Goal: Information Seeking & Learning: Learn about a topic

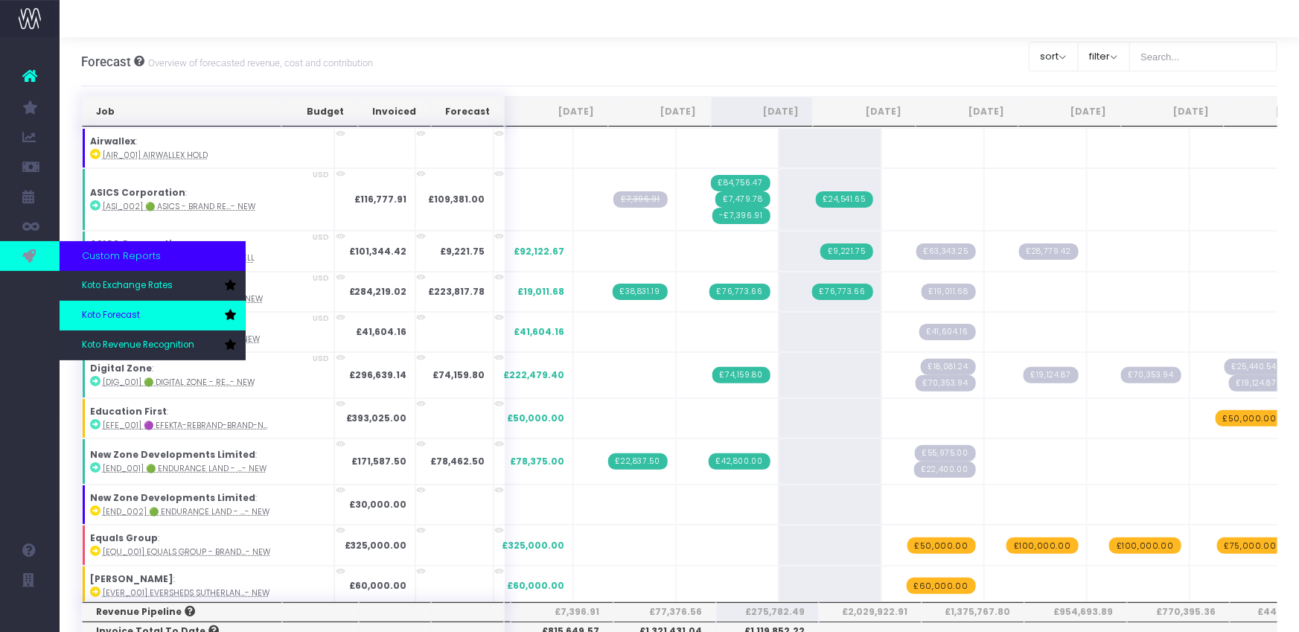
click at [140, 317] on span "Koto Forecast" at bounding box center [111, 315] width 58 height 13
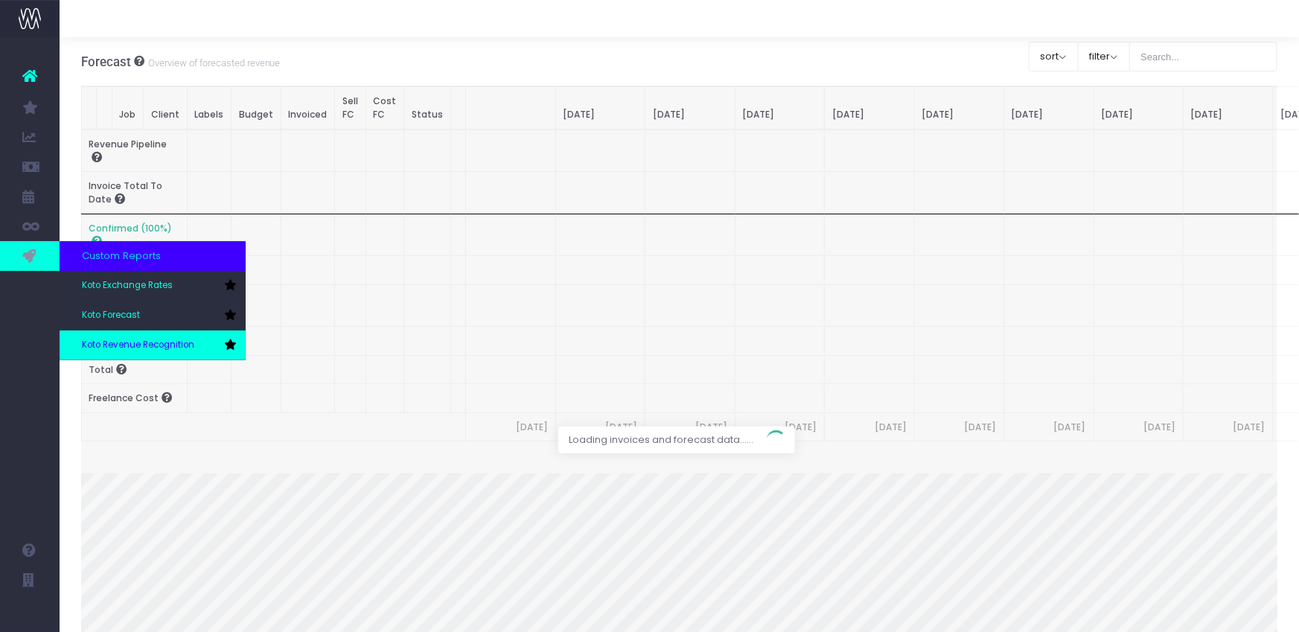
click at [104, 336] on link "Koto Revenue Recognition" at bounding box center [153, 345] width 186 height 30
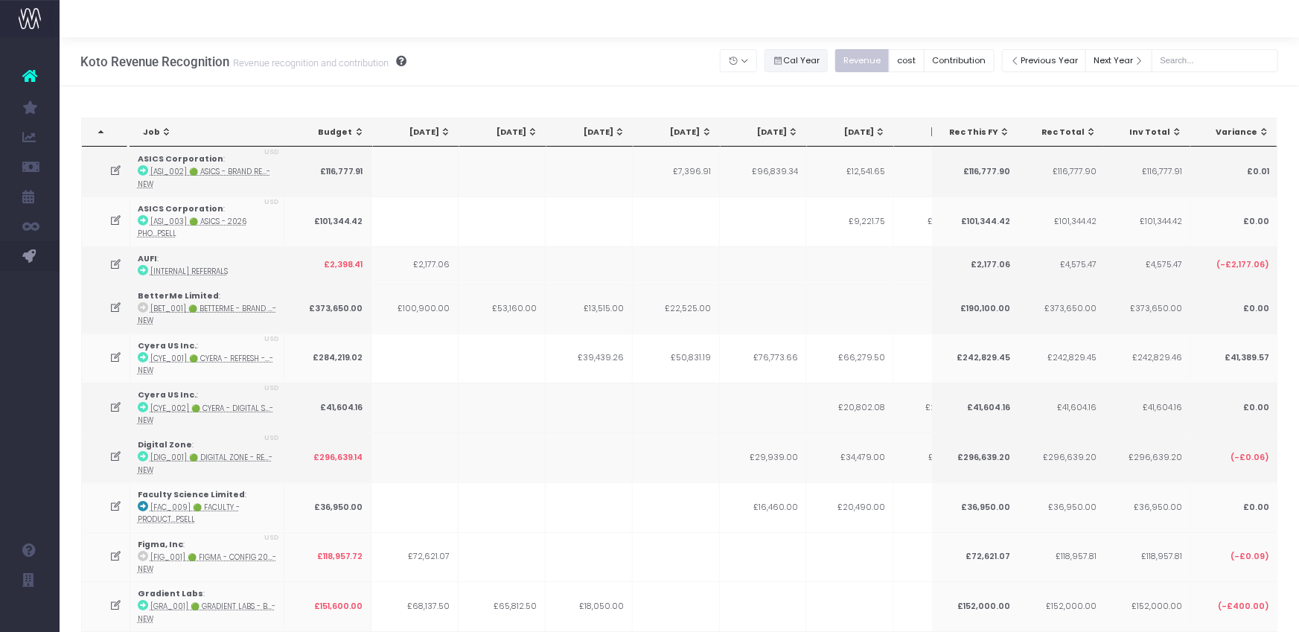
click at [828, 60] on button "Cal Year" at bounding box center [796, 60] width 64 height 23
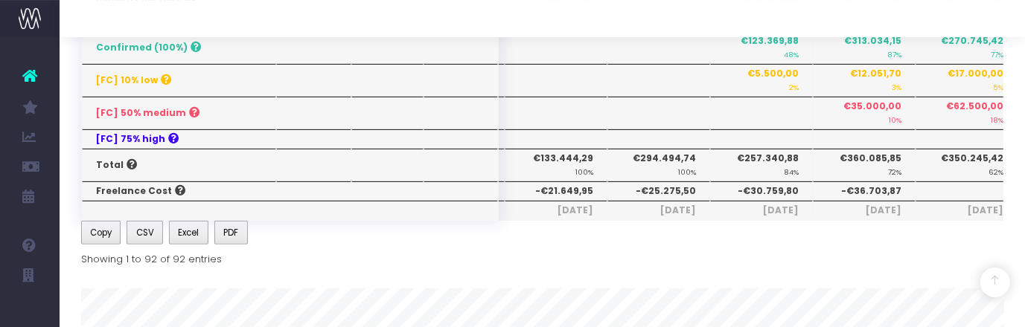
scroll to position [3345, 0]
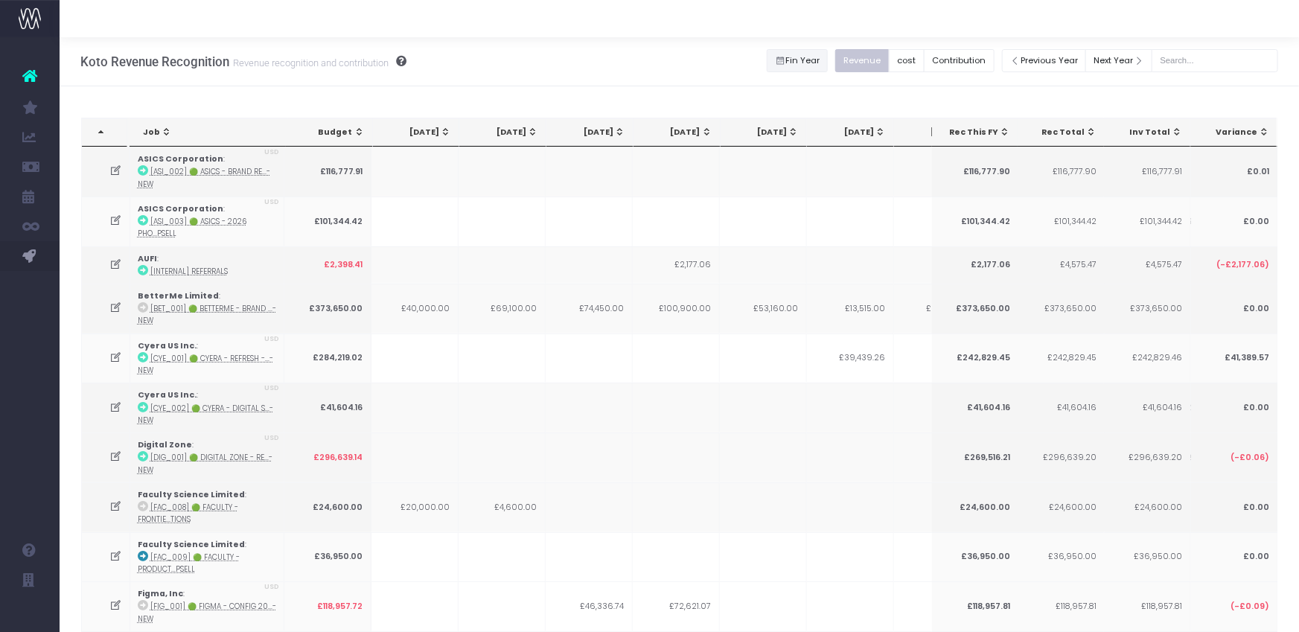
click at [810, 63] on button "Fin Year" at bounding box center [798, 60] width 62 height 23
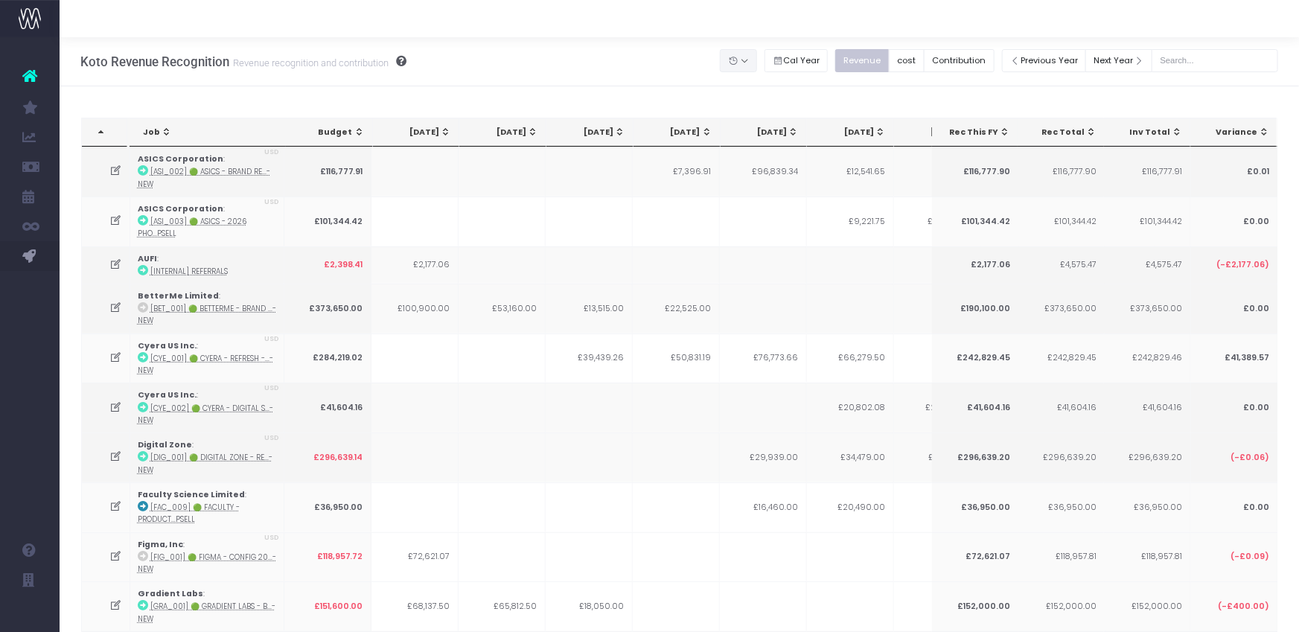
click at [756, 60] on button "button" at bounding box center [738, 60] width 37 height 23
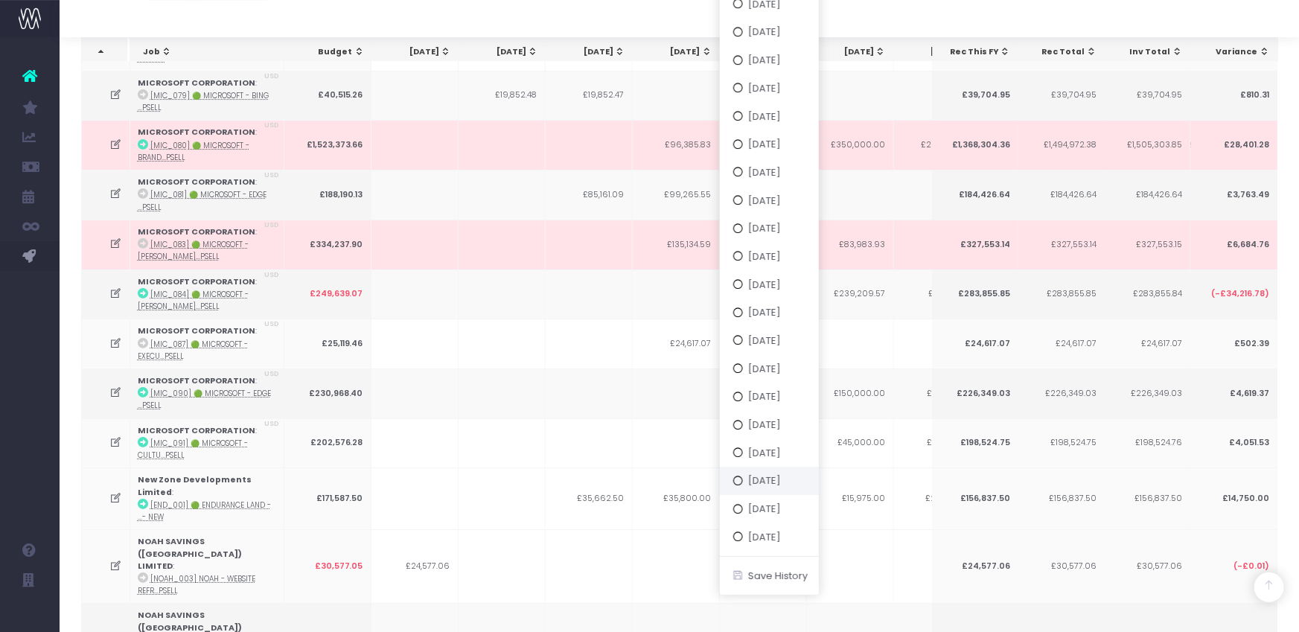
scroll to position [2590, 0]
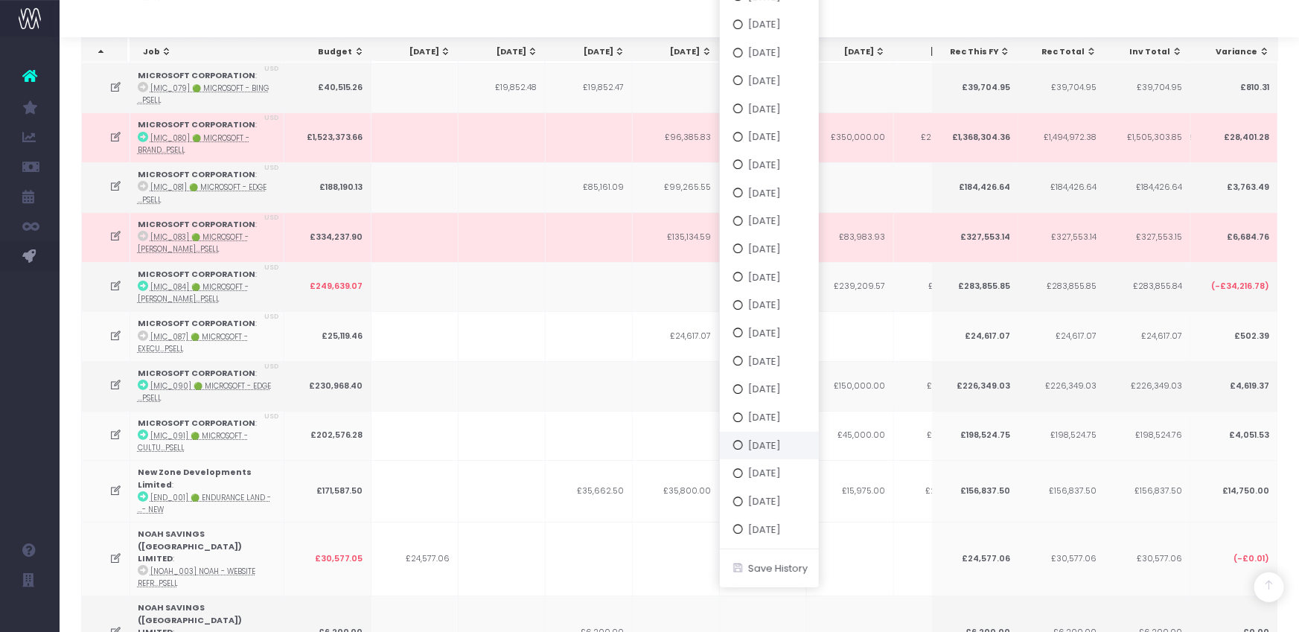
click at [788, 445] on button "[DATE]" at bounding box center [769, 445] width 99 height 28
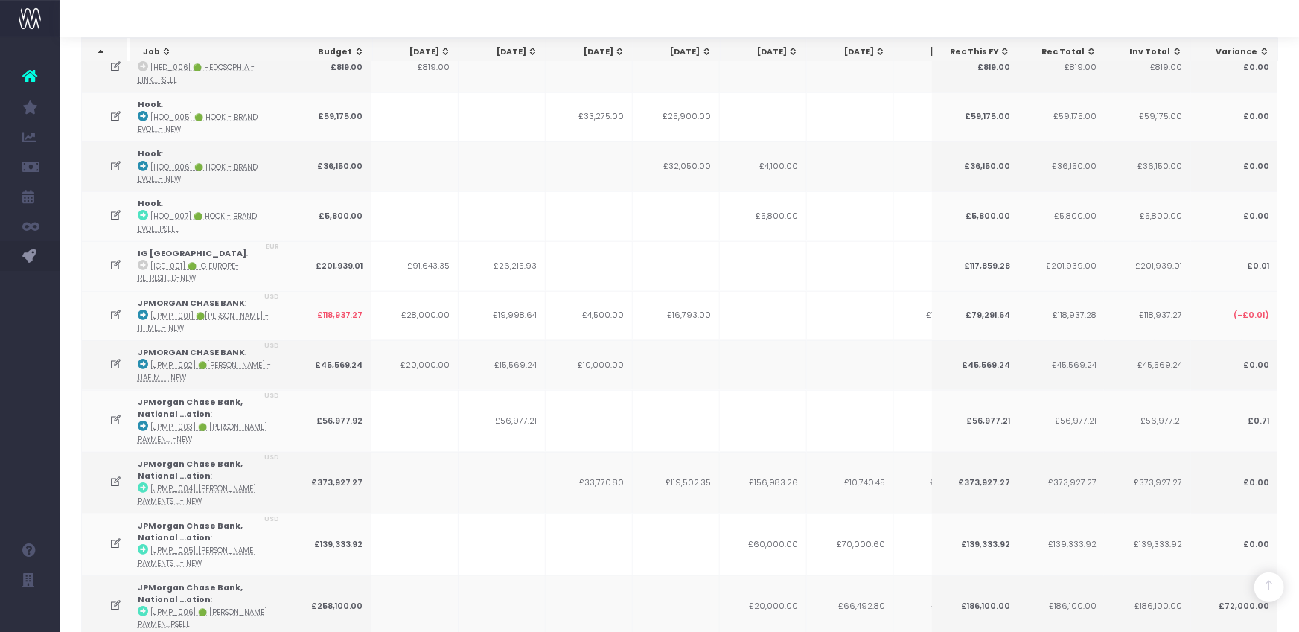
scroll to position [0, 0]
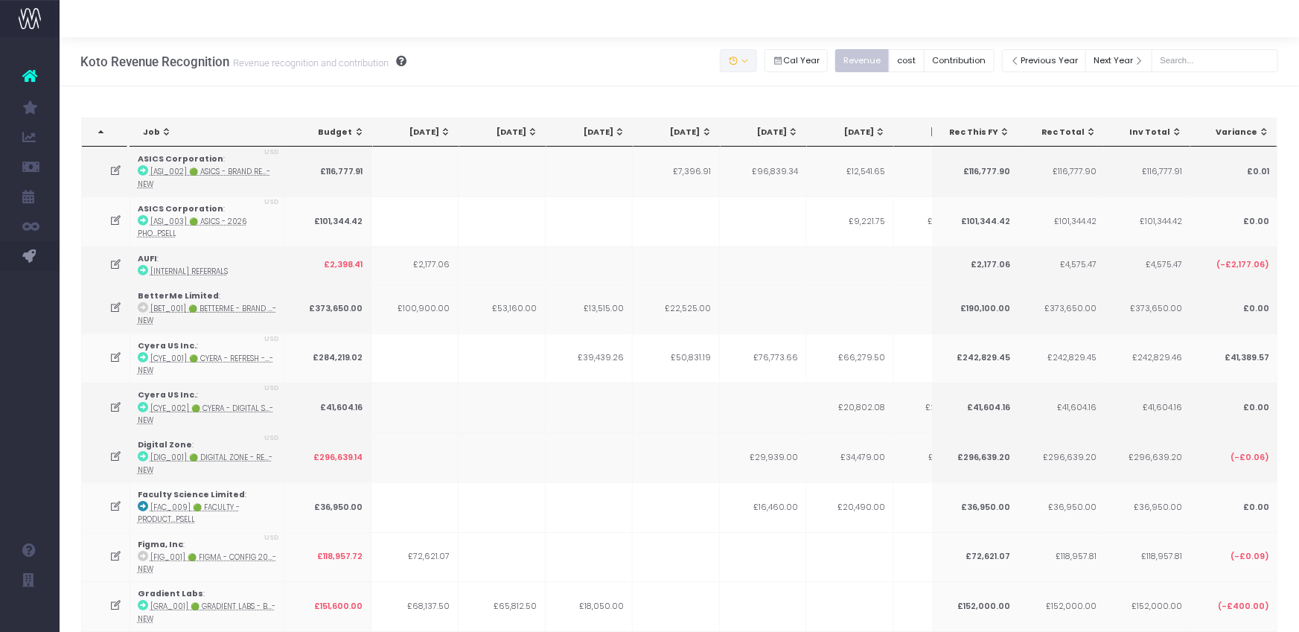
click at [738, 61] on icon "button" at bounding box center [733, 61] width 10 height 0
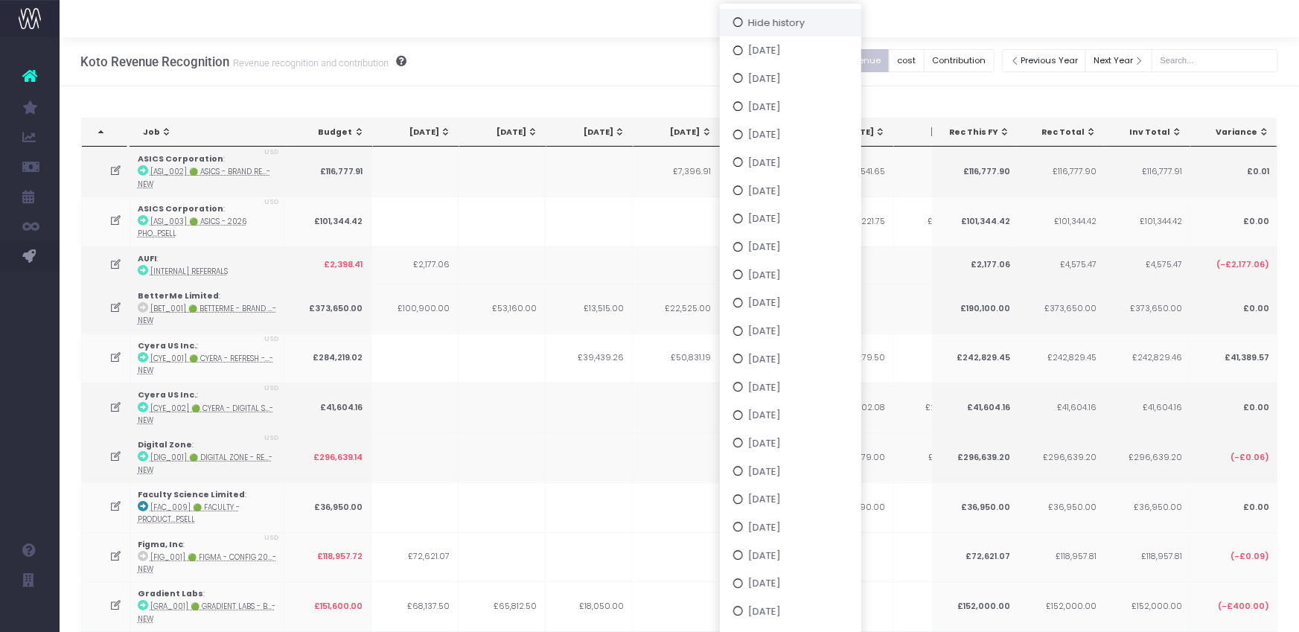
click at [767, 17] on button "Hide history" at bounding box center [790, 22] width 141 height 28
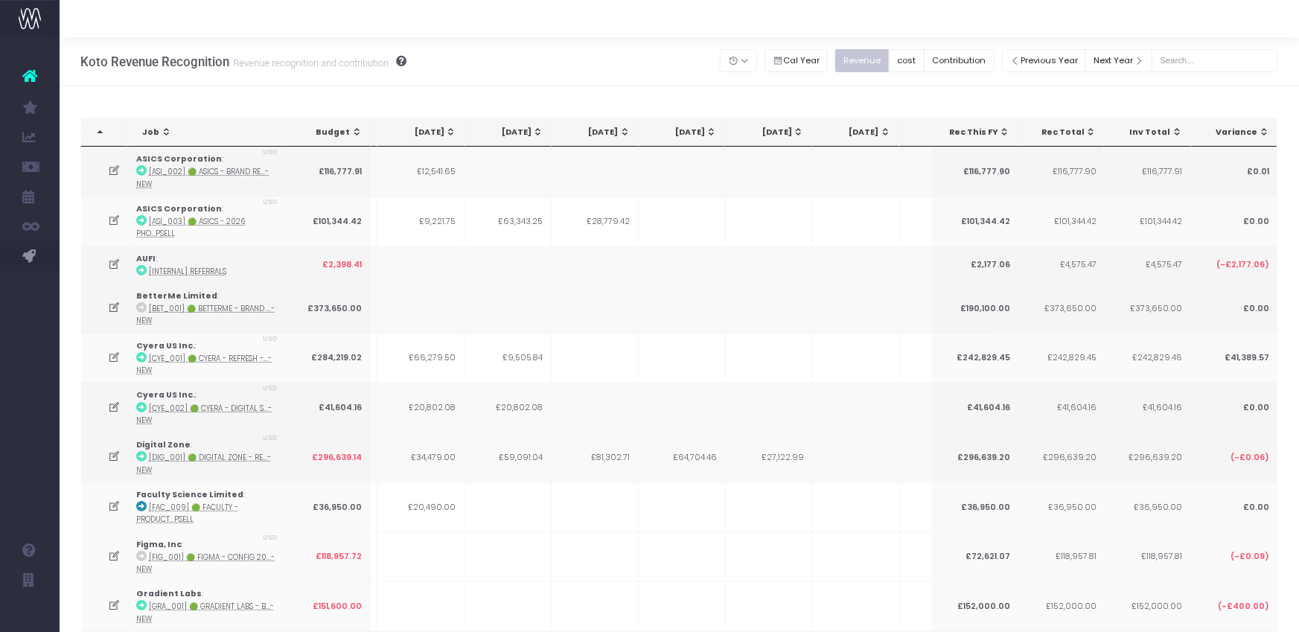
drag, startPoint x: 112, startPoint y: 452, endPoint x: 1296, endPoint y: 310, distance: 1192.6
click at [112, 452] on icon at bounding box center [115, 456] width 13 height 13
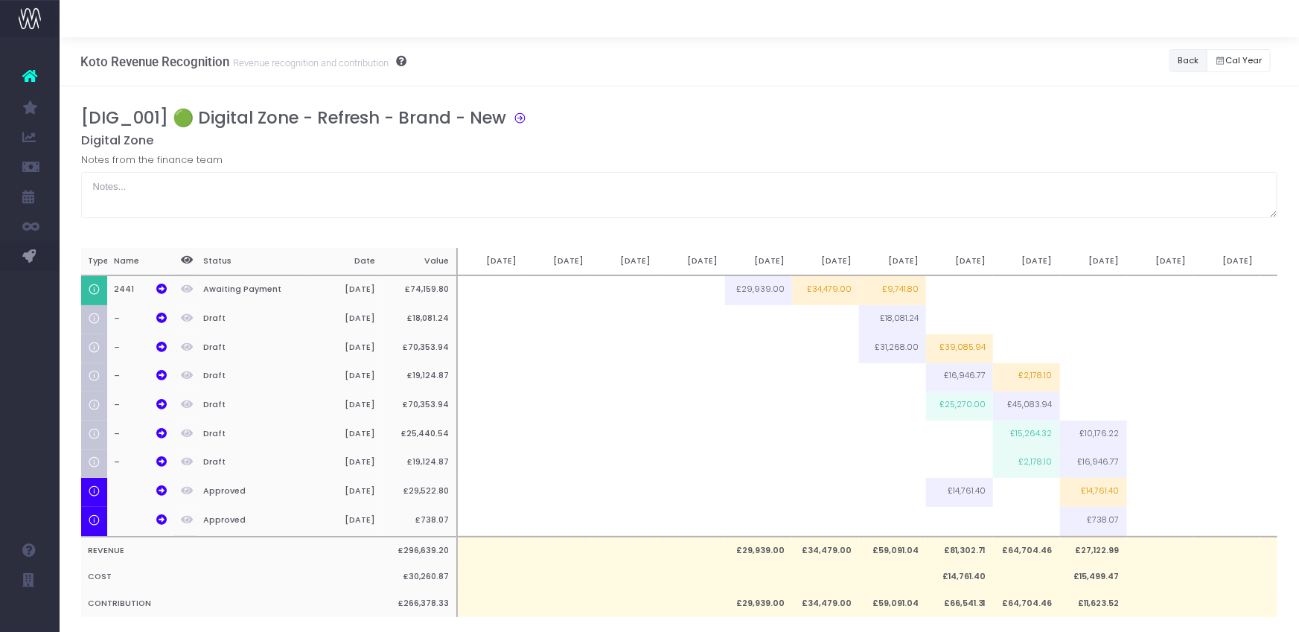
click at [1179, 65] on button "Back" at bounding box center [1188, 60] width 38 height 23
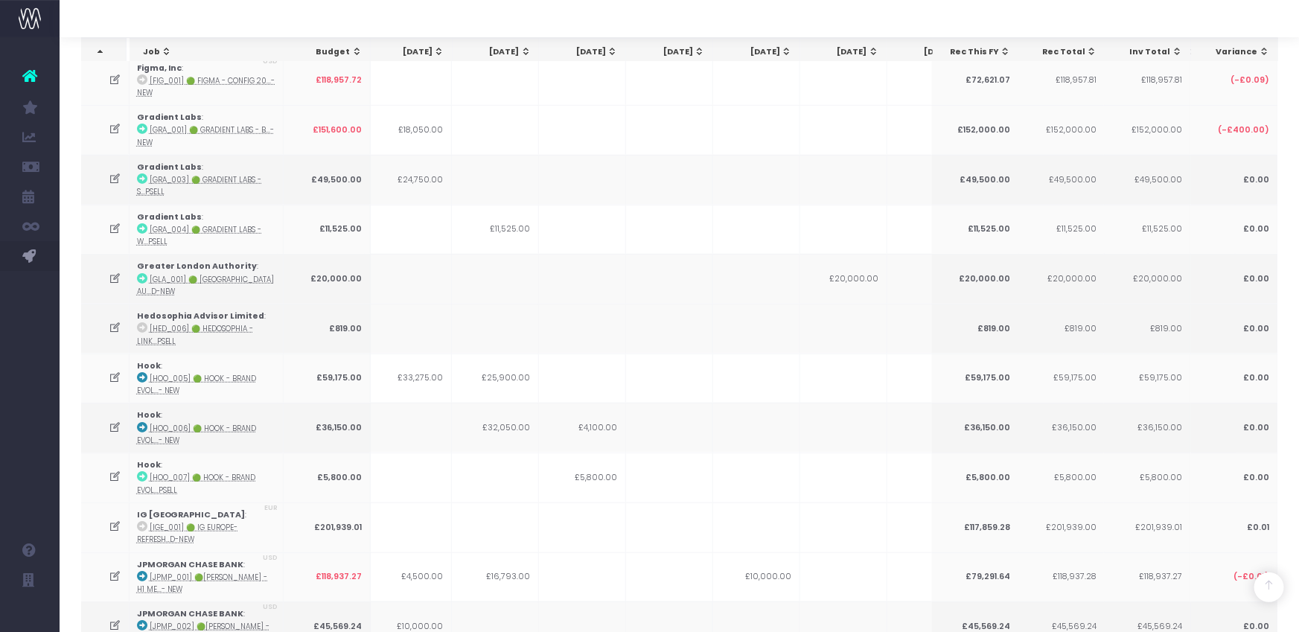
scroll to position [0, 223]
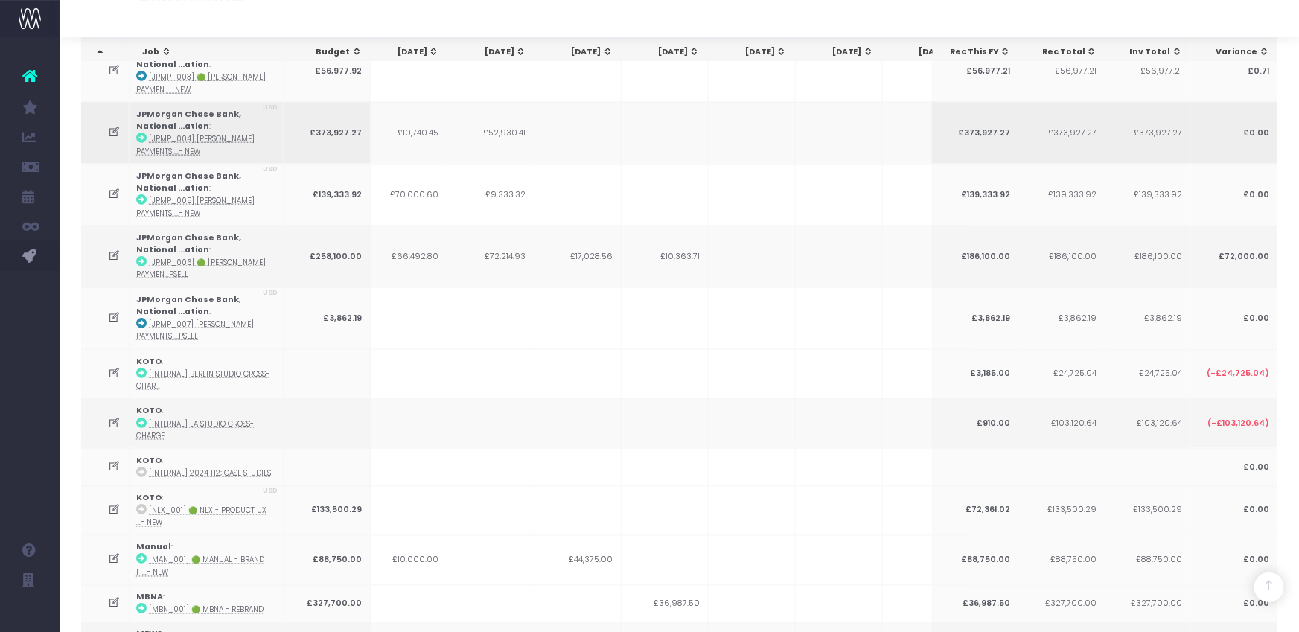
click at [113, 126] on icon at bounding box center [115, 132] width 13 height 13
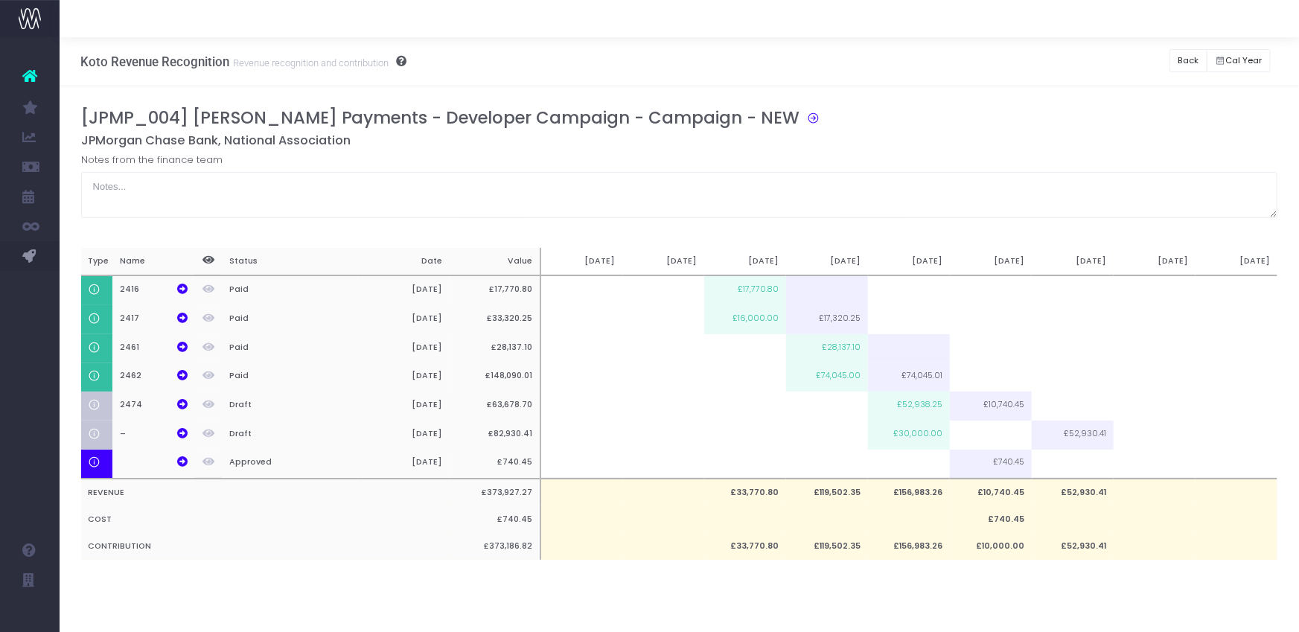
scroll to position [0, 0]
click at [1011, 435] on td at bounding box center [991, 434] width 82 height 29
type input "30000"
click at [1041, 141] on h5 "JPMorgan Chase Bank, National Association" at bounding box center [679, 140] width 1197 height 15
click at [1182, 57] on button "Back" at bounding box center [1188, 60] width 38 height 23
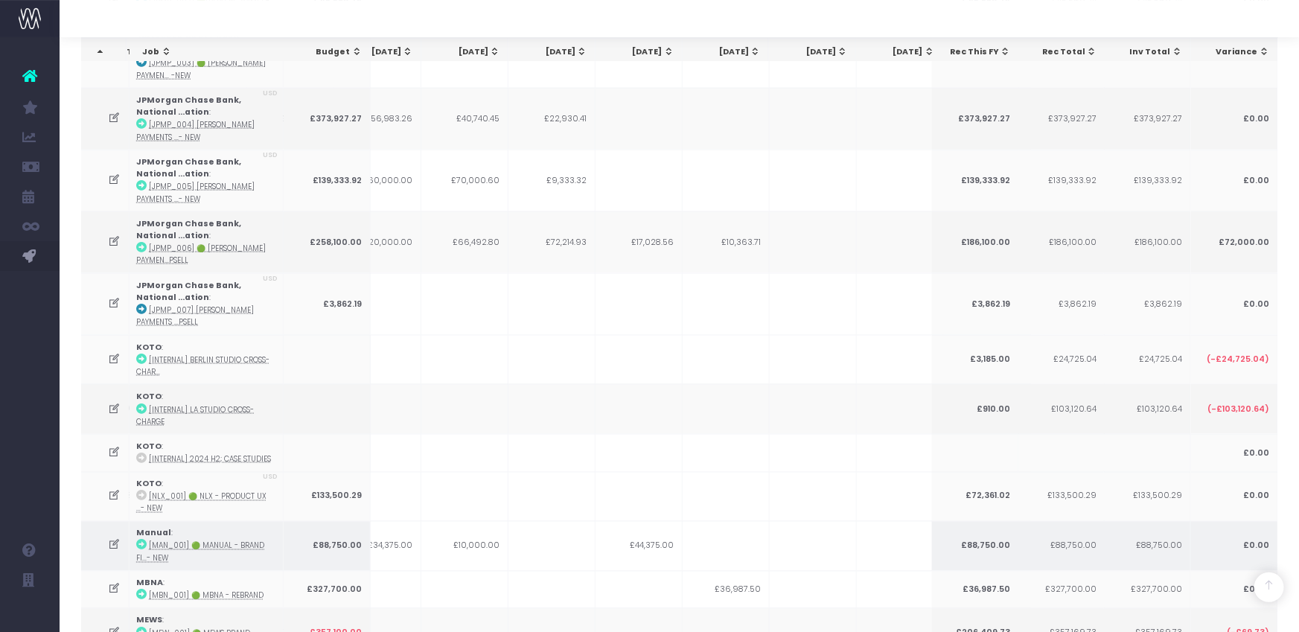
scroll to position [1098, 0]
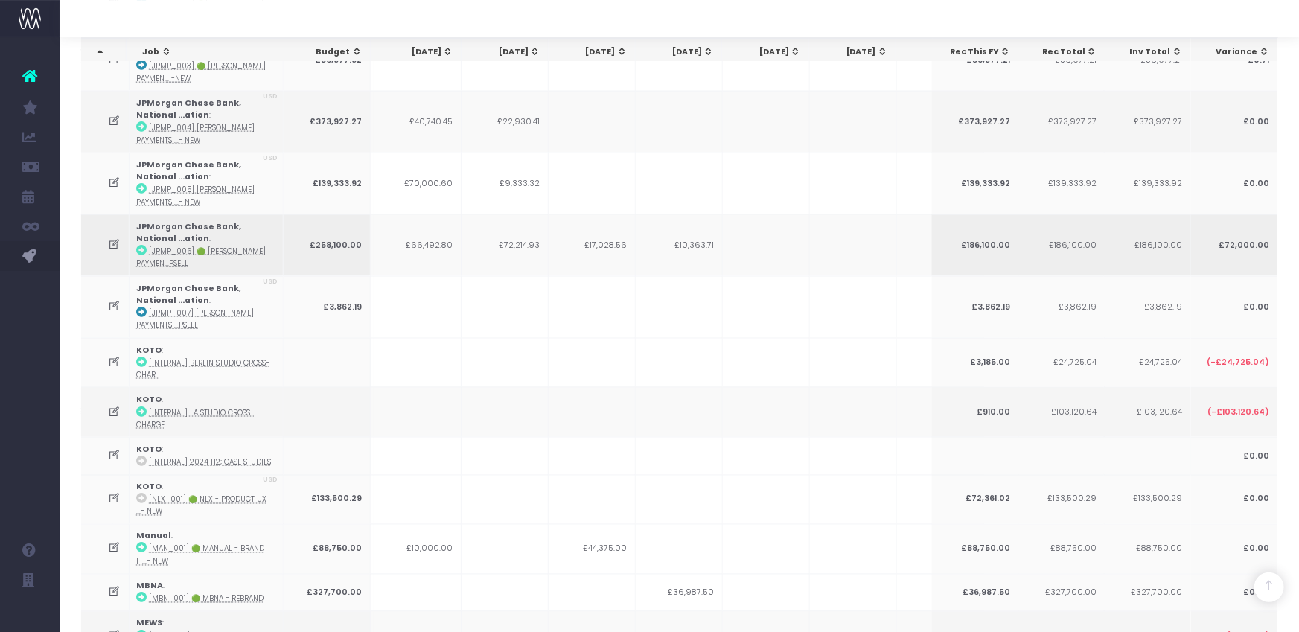
click at [114, 238] on icon at bounding box center [115, 244] width 13 height 13
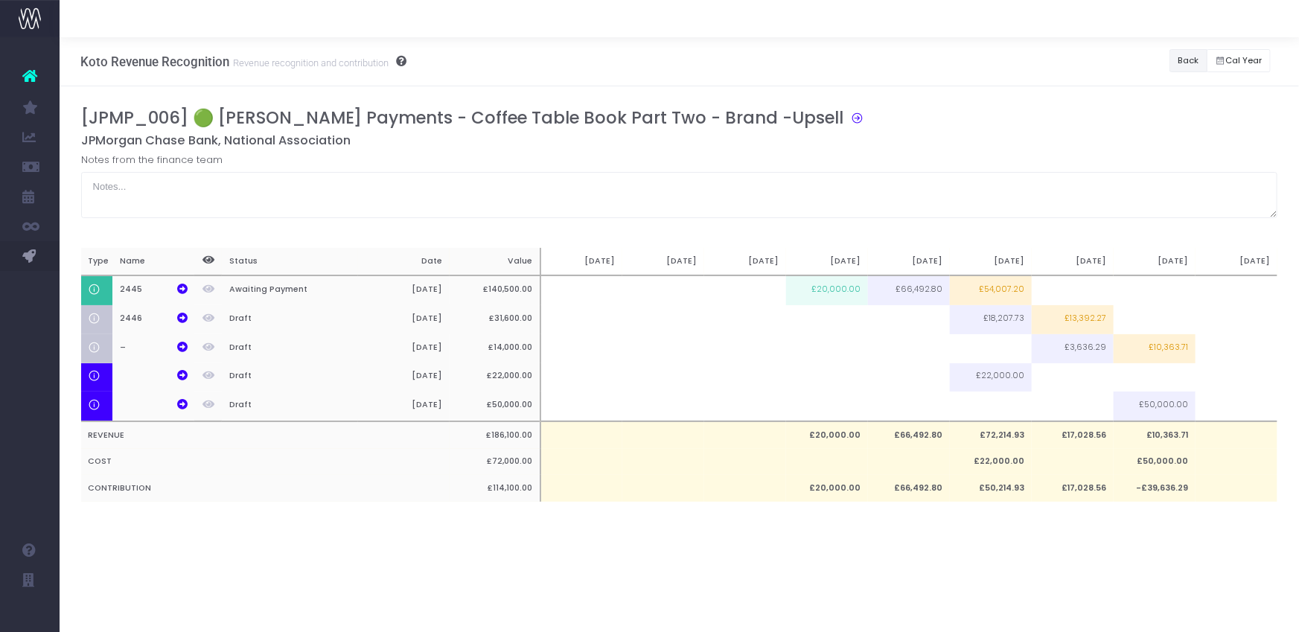
click at [1192, 63] on button "Back" at bounding box center [1188, 60] width 38 height 23
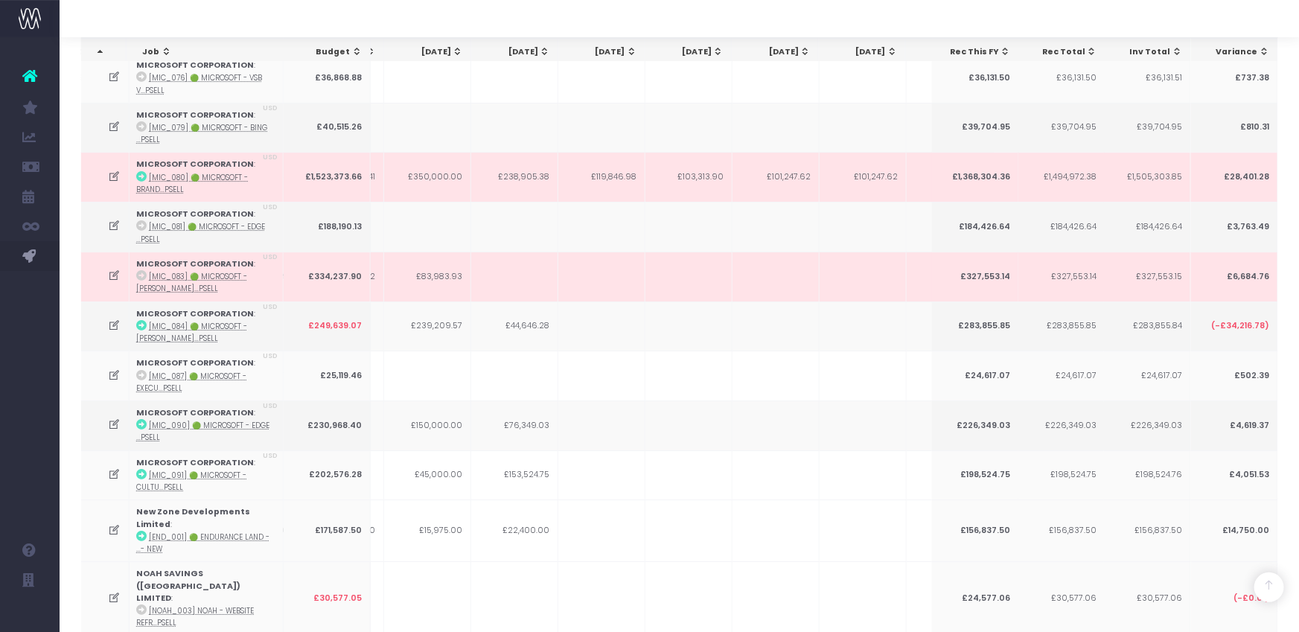
scroll to position [2570, 0]
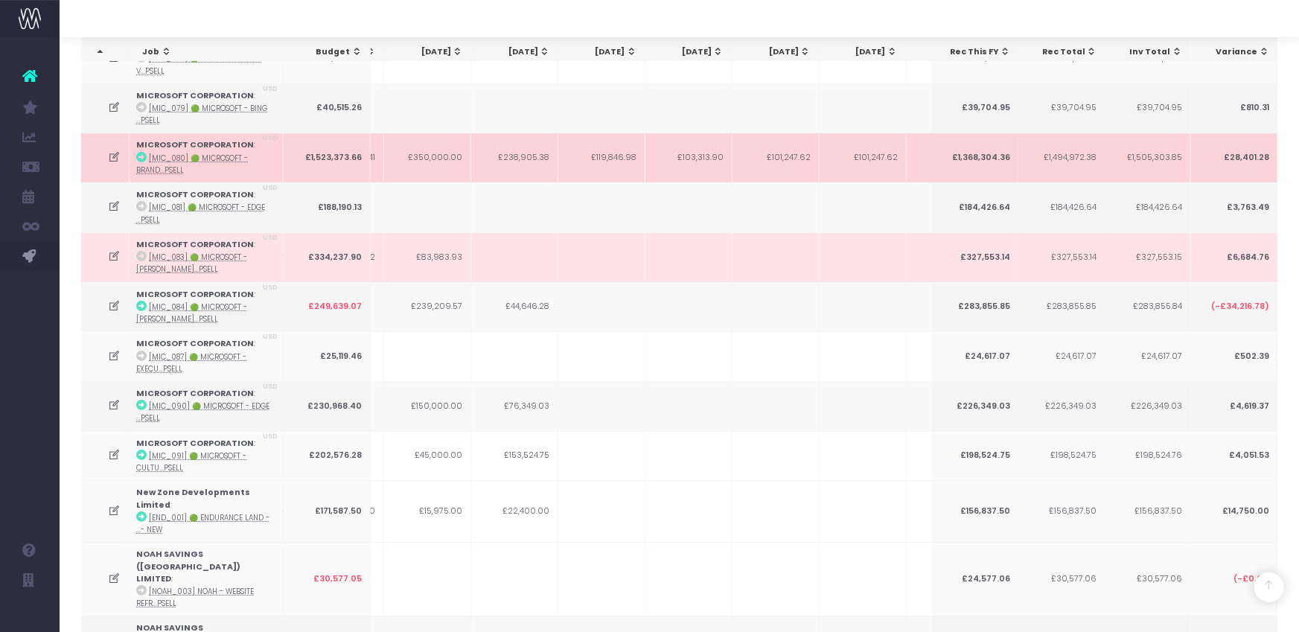
click at [112, 151] on icon at bounding box center [115, 157] width 13 height 13
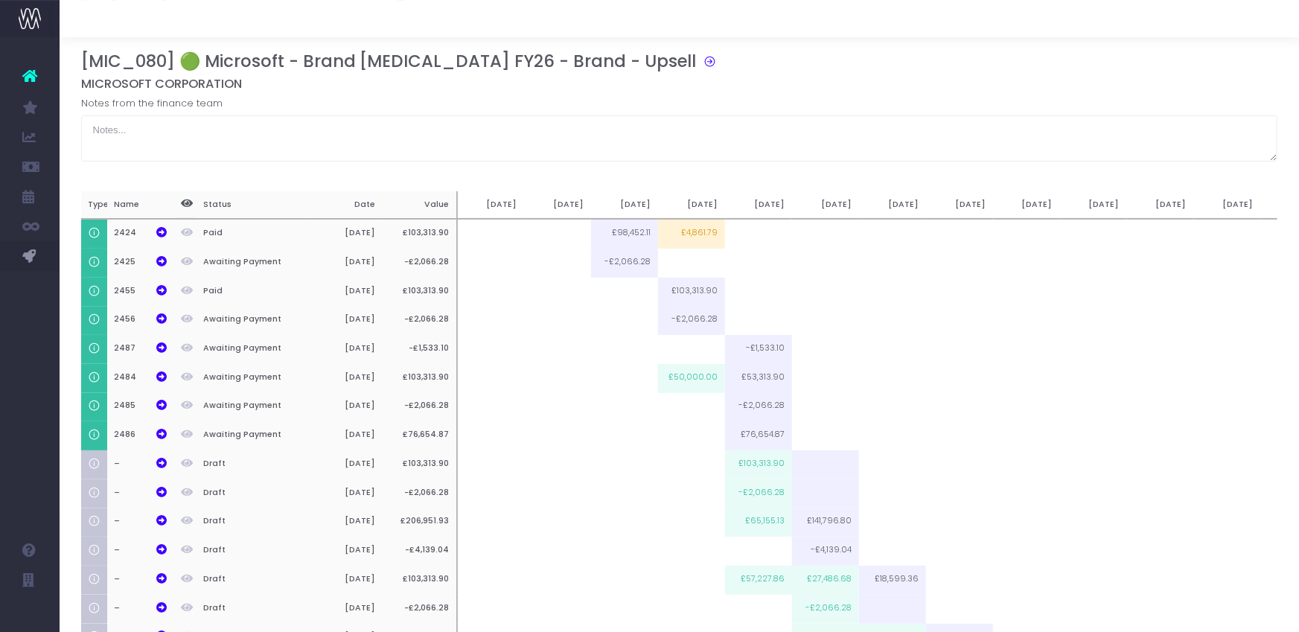
scroll to position [0, 0]
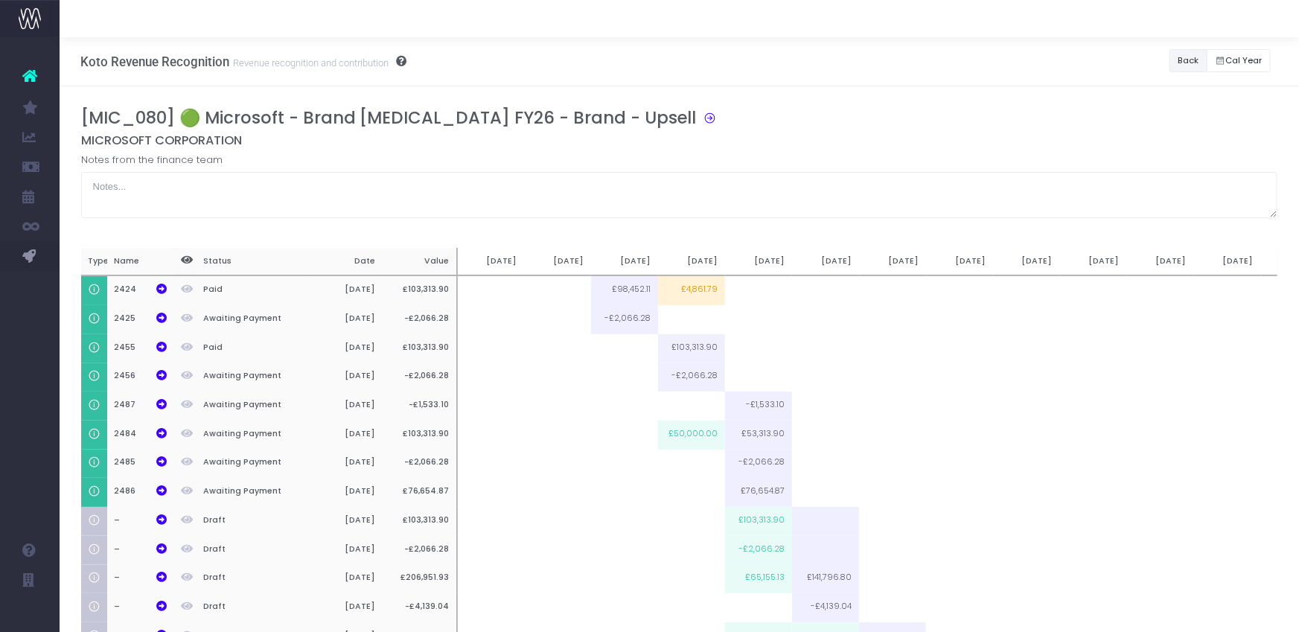
click at [1174, 57] on button "Back" at bounding box center [1188, 60] width 38 height 23
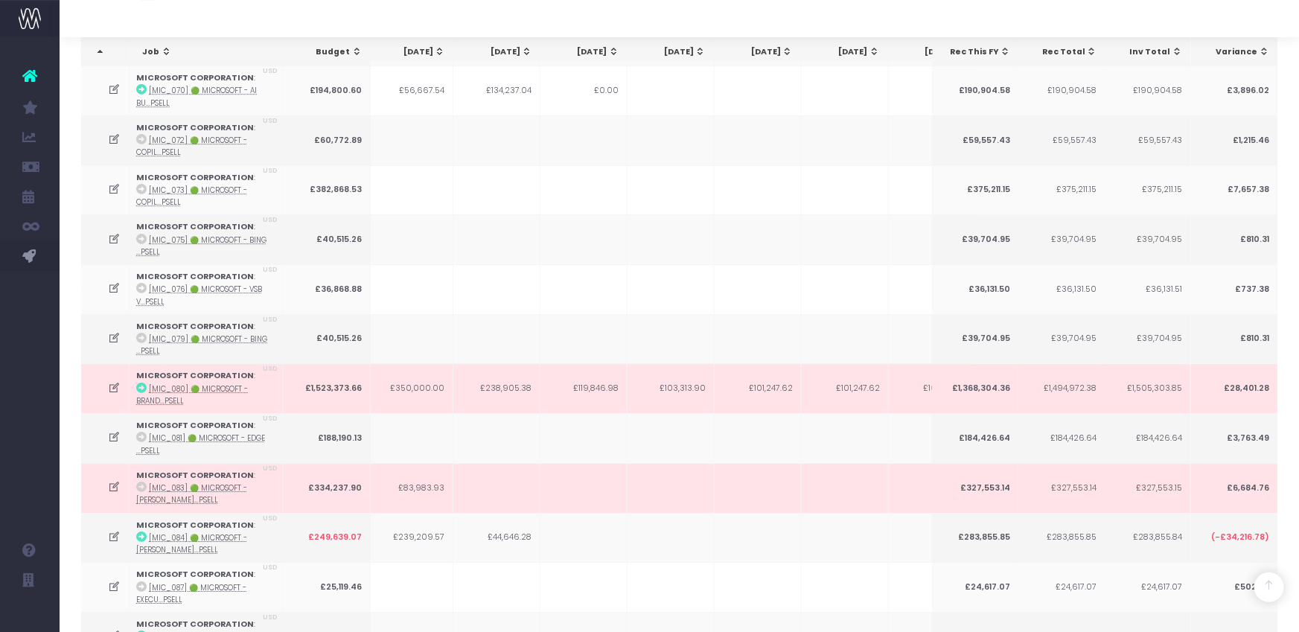
scroll to position [2402, 0]
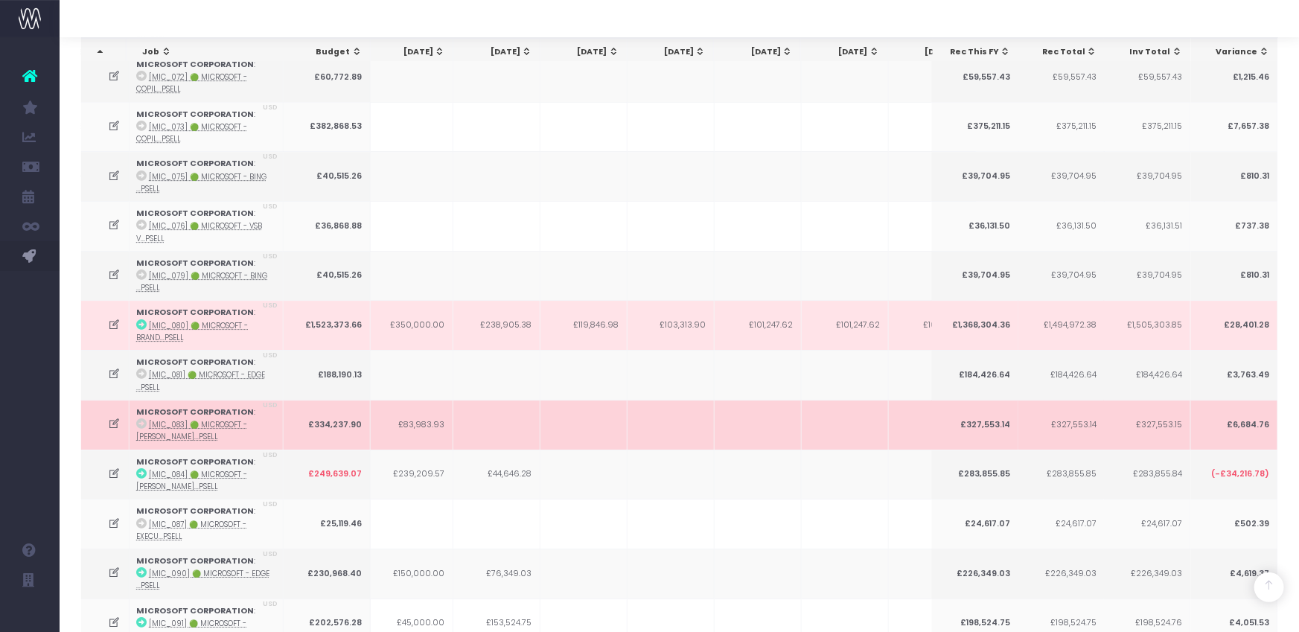
click at [117, 417] on icon at bounding box center [115, 423] width 13 height 13
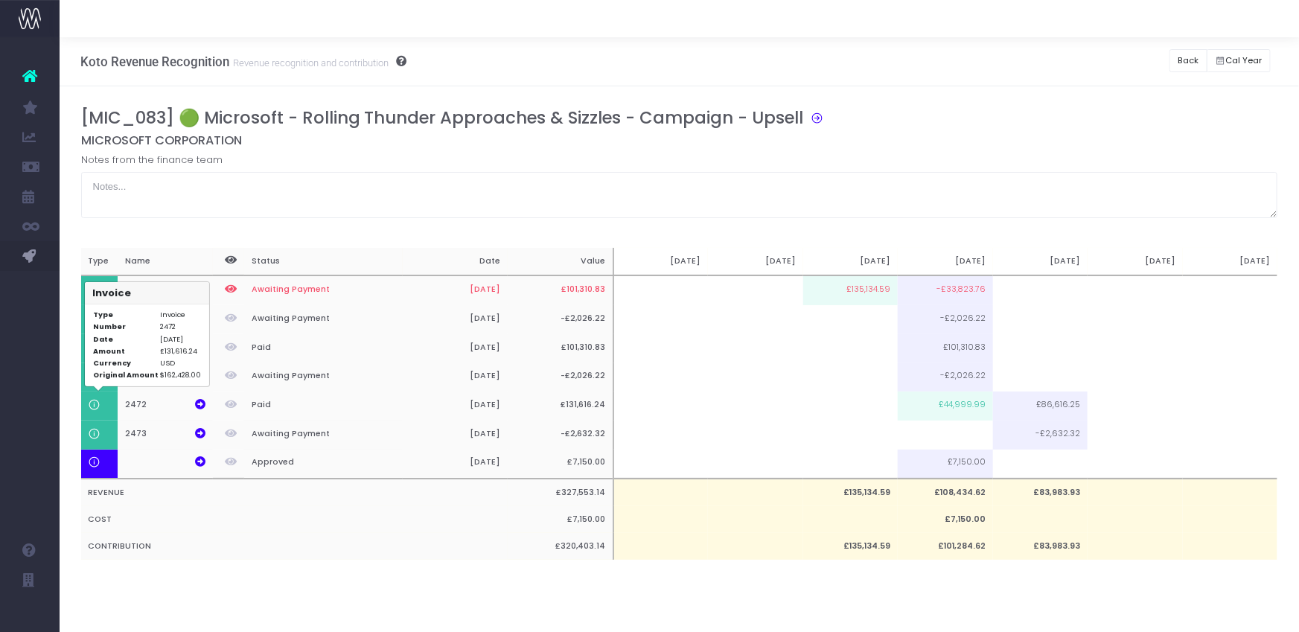
scroll to position [0, 0]
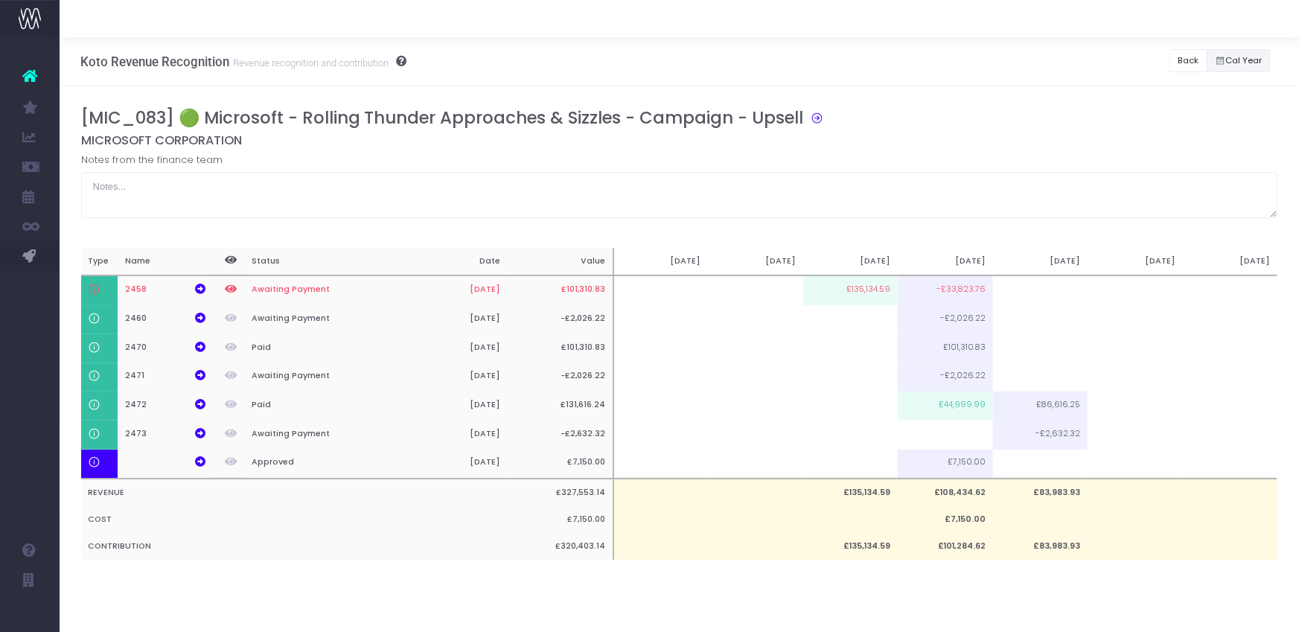
click at [1206, 51] on button "Cal Year" at bounding box center [1238, 60] width 64 height 23
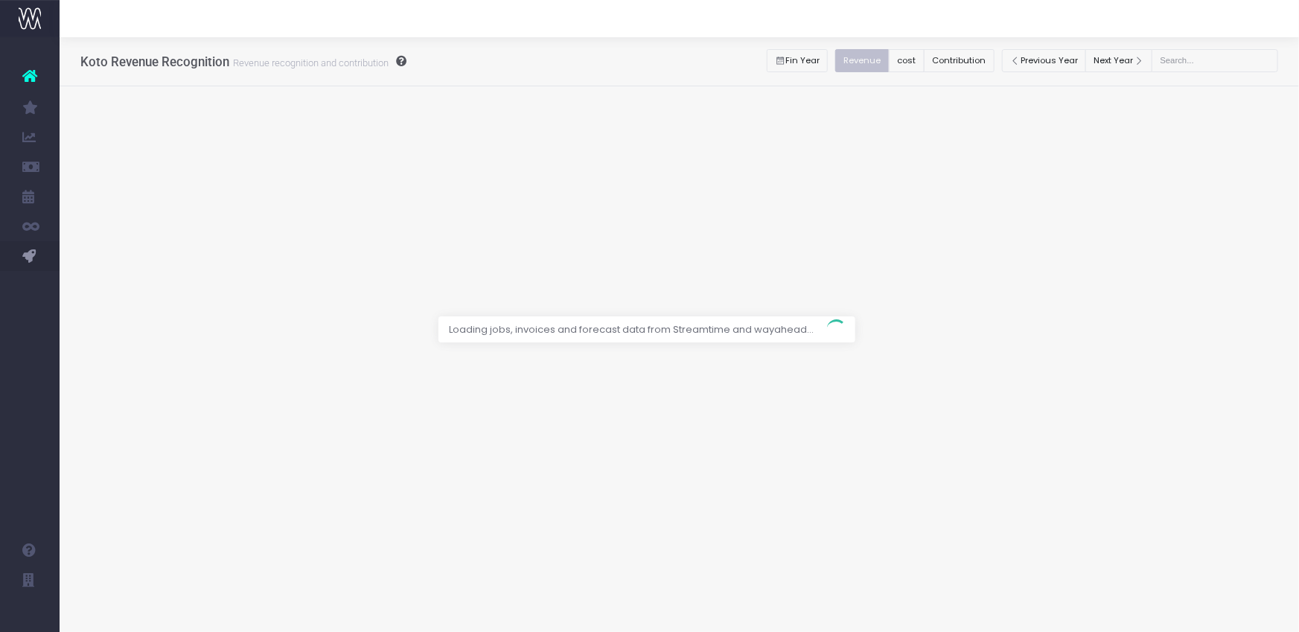
click at [810, 58] on div at bounding box center [649, 316] width 1299 height 632
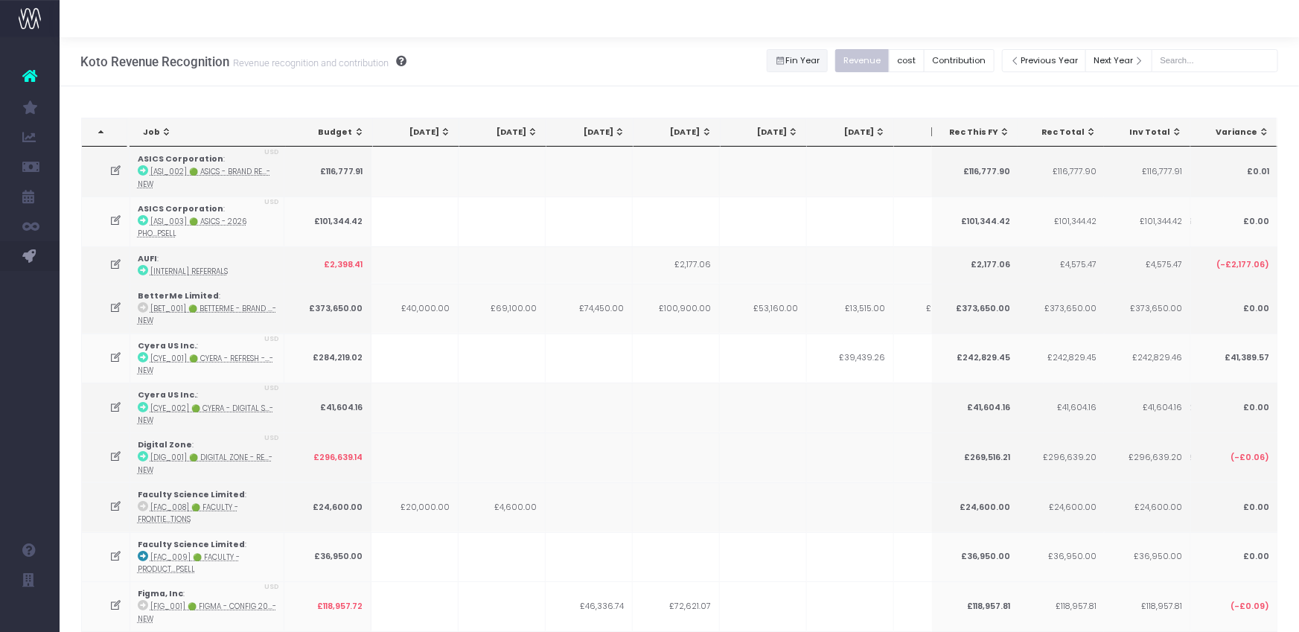
click at [817, 63] on button "Fin Year" at bounding box center [798, 60] width 62 height 23
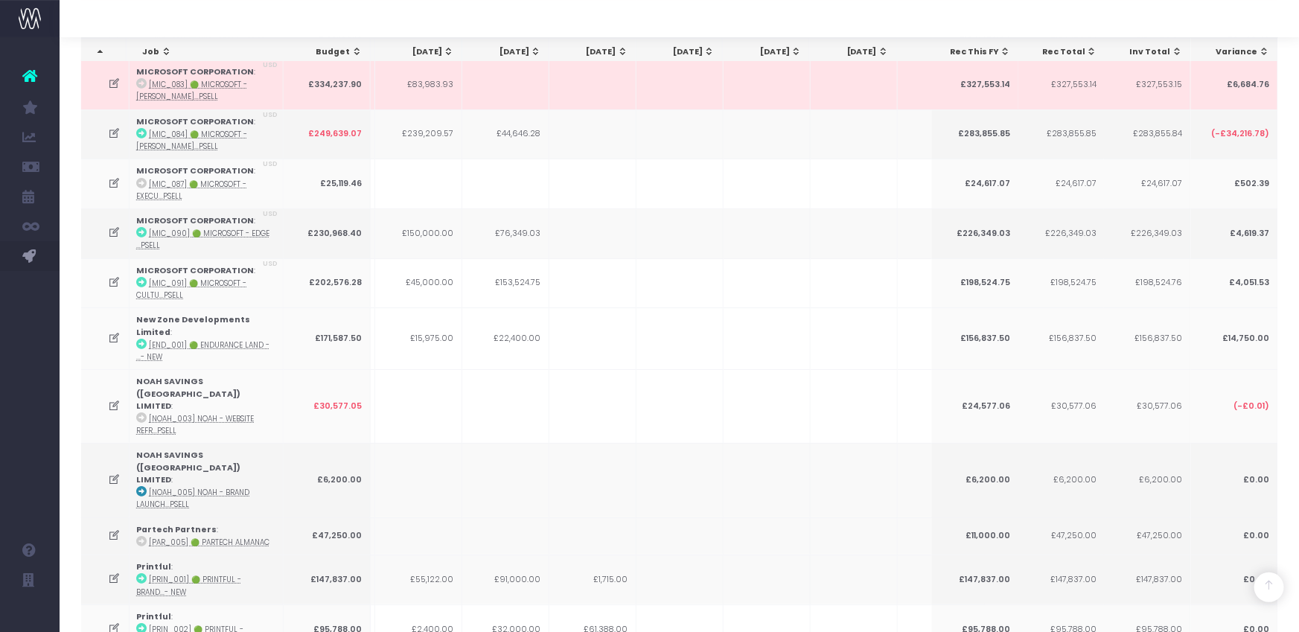
scroll to position [2745, 0]
click at [114, 125] on icon at bounding box center [115, 131] width 13 height 13
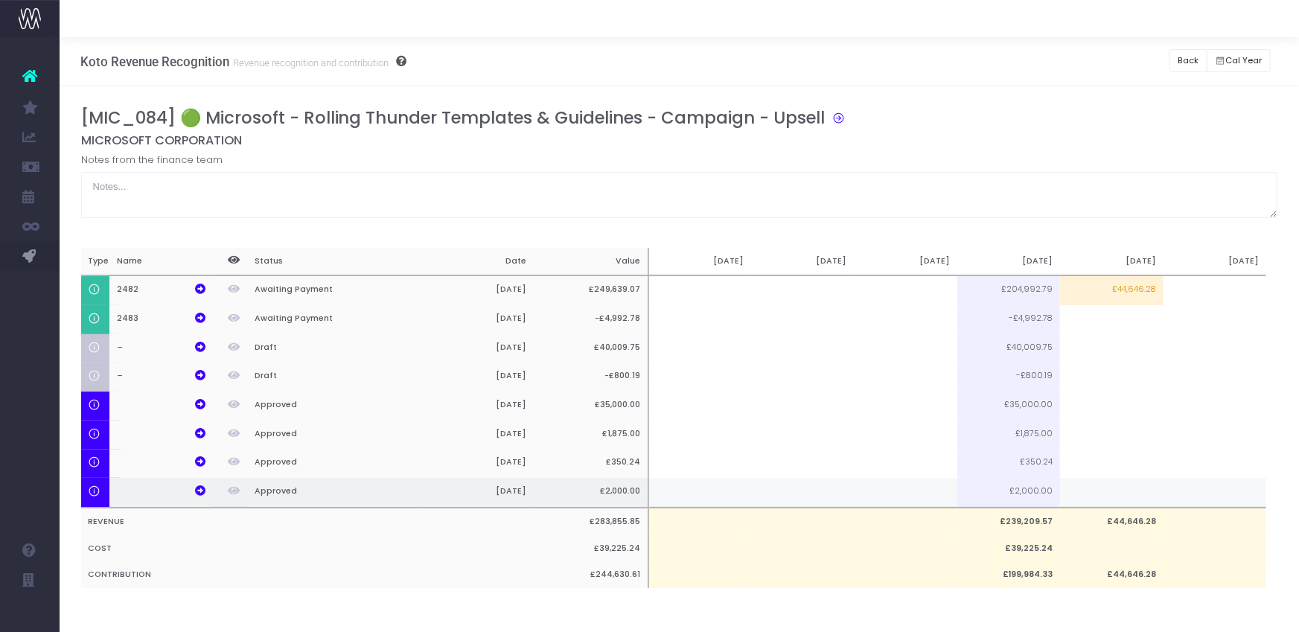
scroll to position [0, 10]
click at [1180, 59] on button "Back" at bounding box center [1188, 60] width 38 height 23
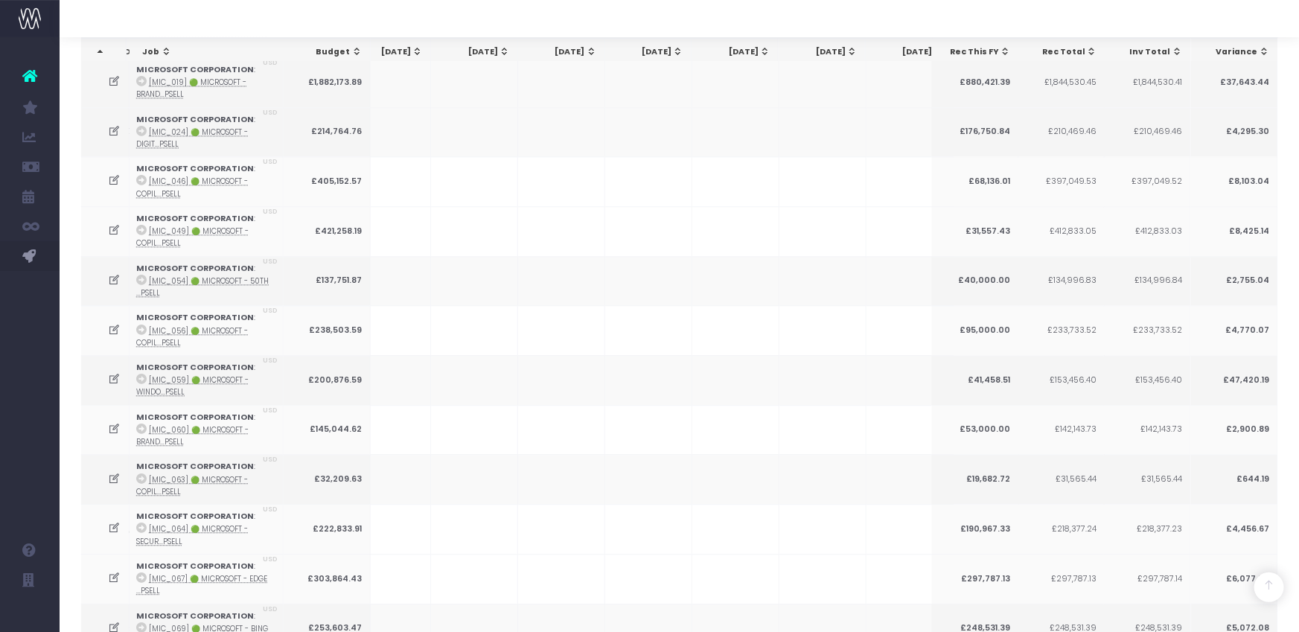
scroll to position [0, 473]
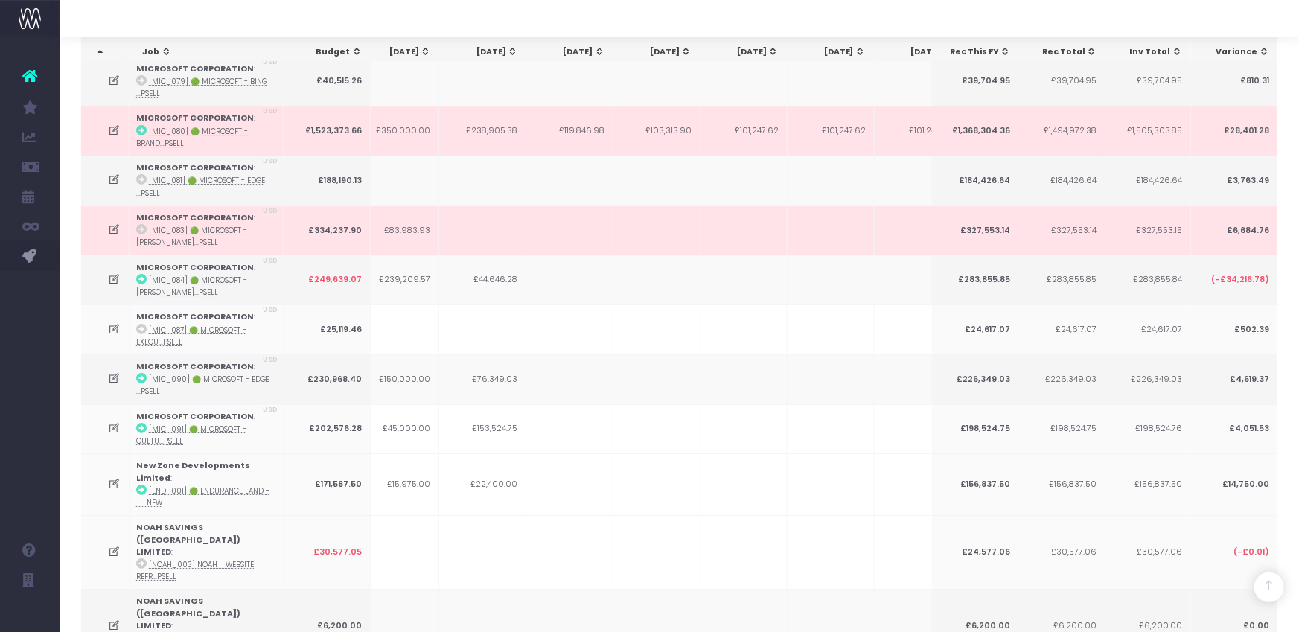
click at [112, 372] on icon at bounding box center [115, 378] width 13 height 13
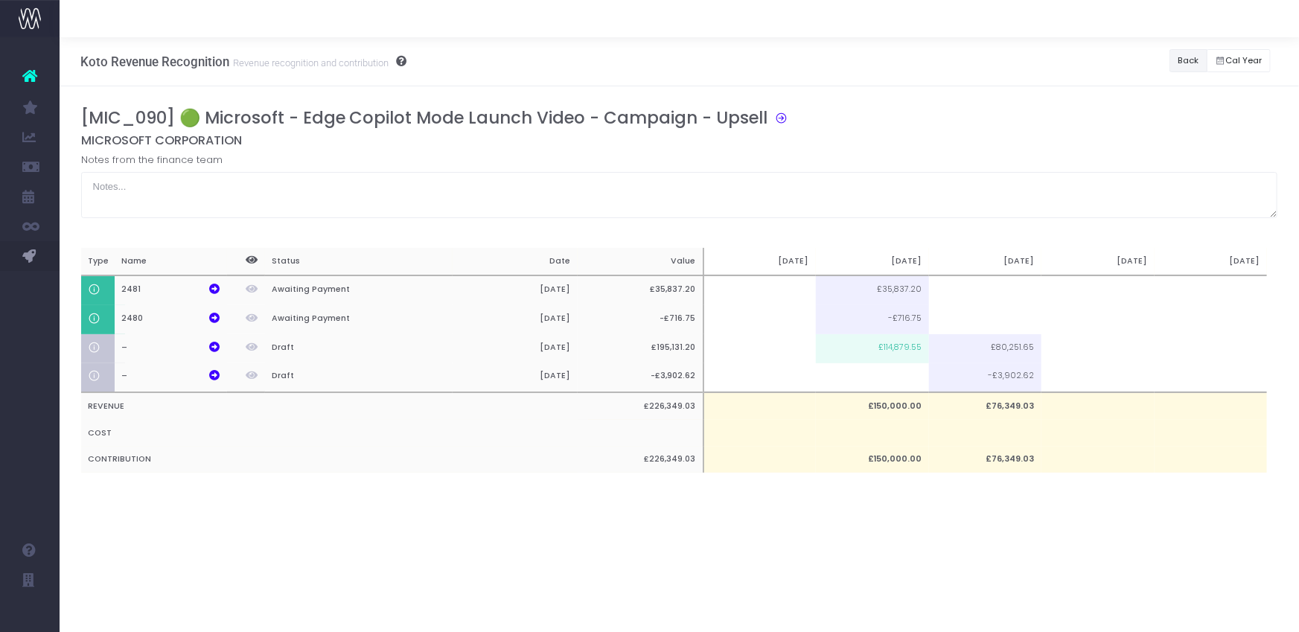
click at [1192, 54] on button "Back" at bounding box center [1188, 60] width 38 height 23
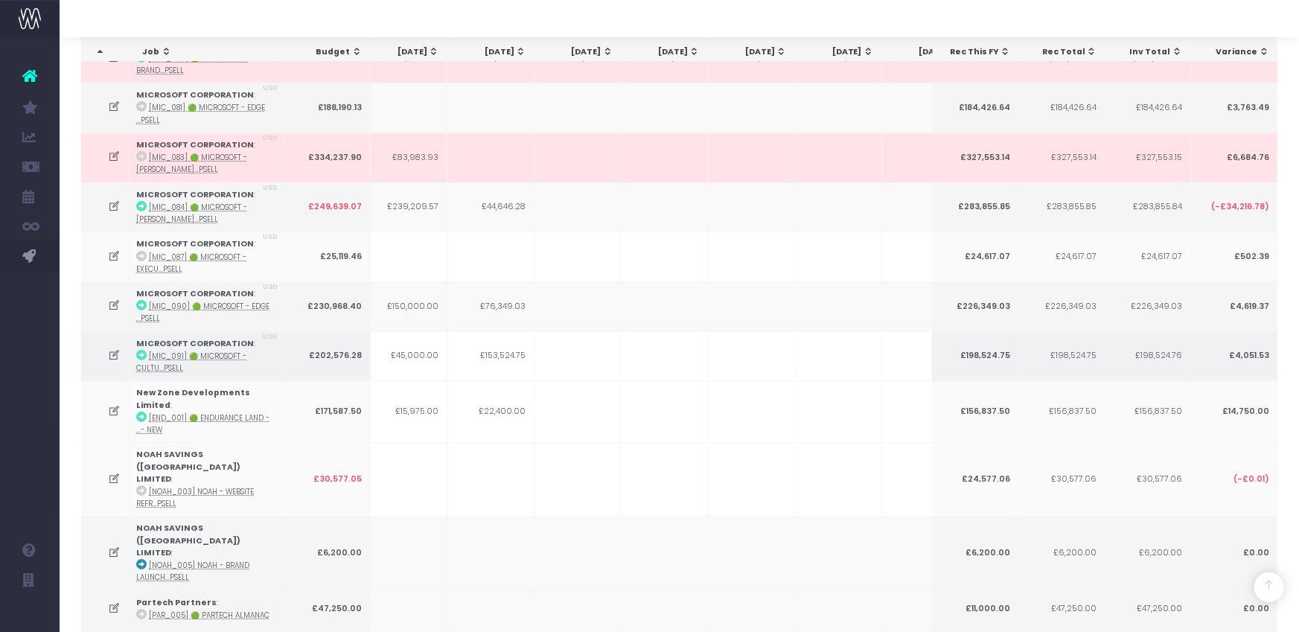
click at [113, 349] on icon at bounding box center [115, 355] width 13 height 13
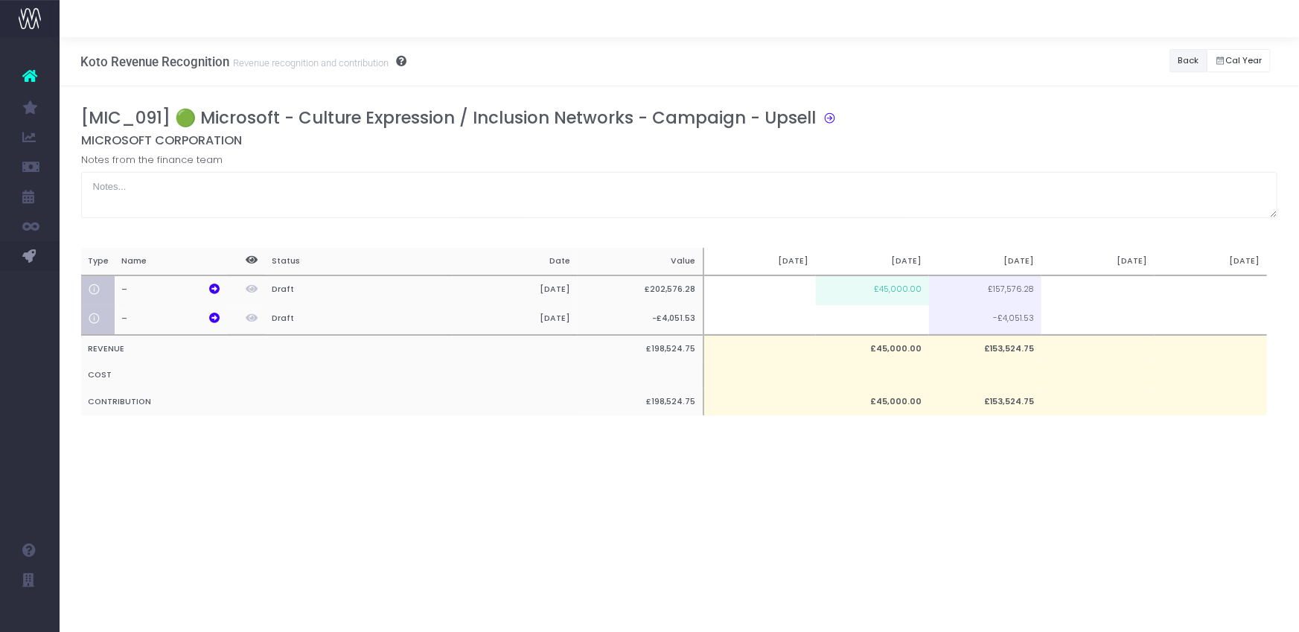
click at [1185, 59] on button "Back" at bounding box center [1188, 60] width 38 height 23
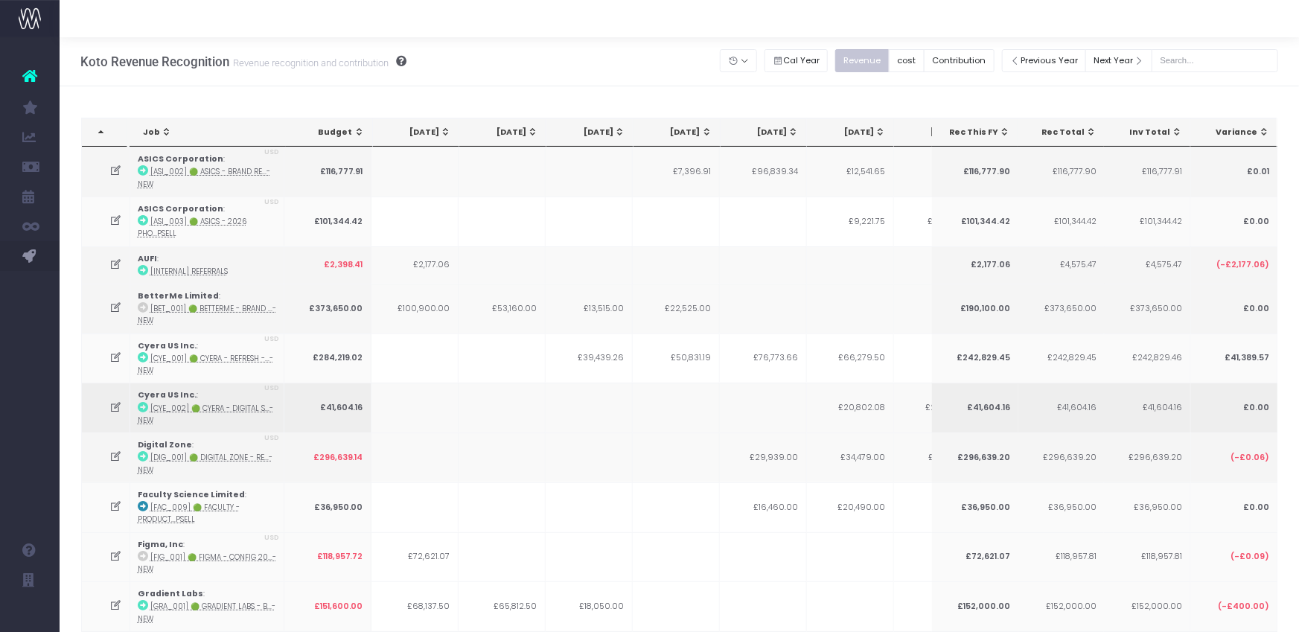
scroll to position [0, 199]
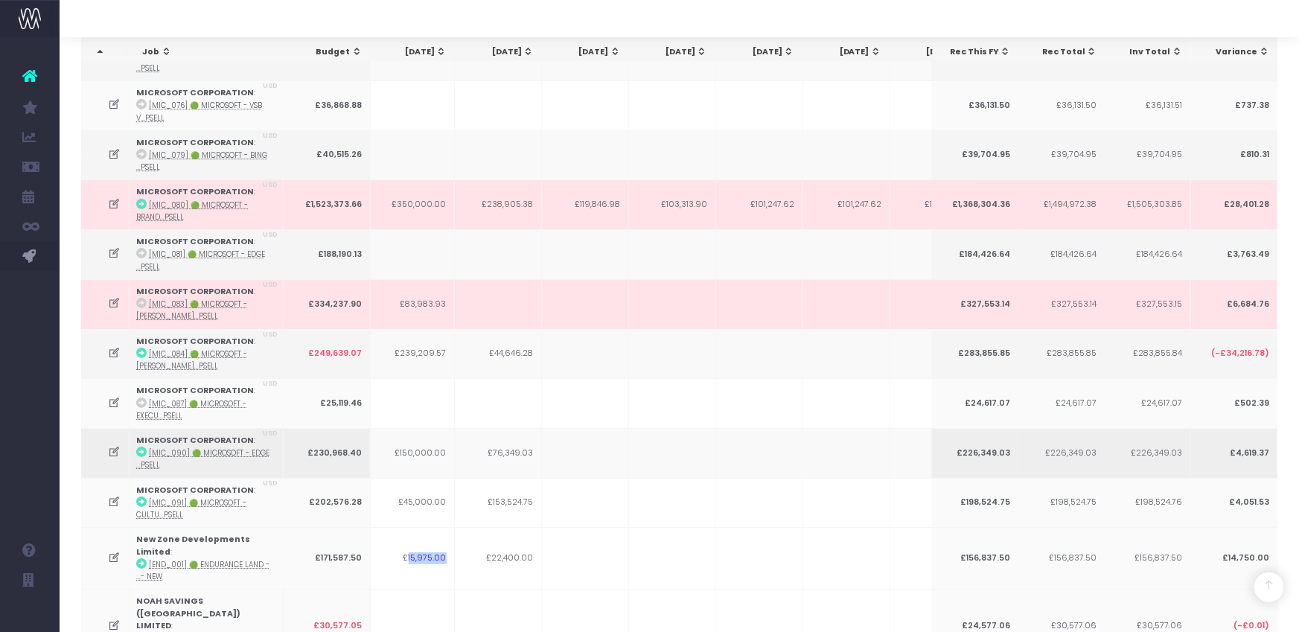
drag, startPoint x: 412, startPoint y: 526, endPoint x: 1130, endPoint y: 449, distance: 723.0
click at [444, 528] on td "£15,975.00" at bounding box center [411, 558] width 87 height 62
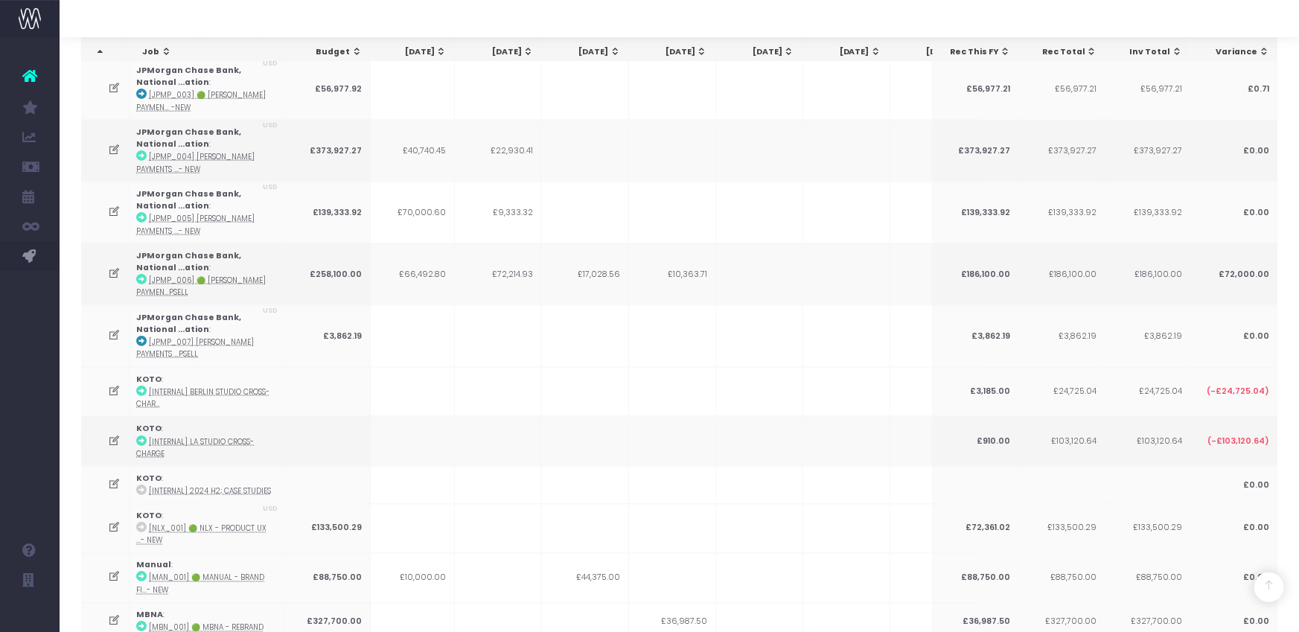
scroll to position [0, 0]
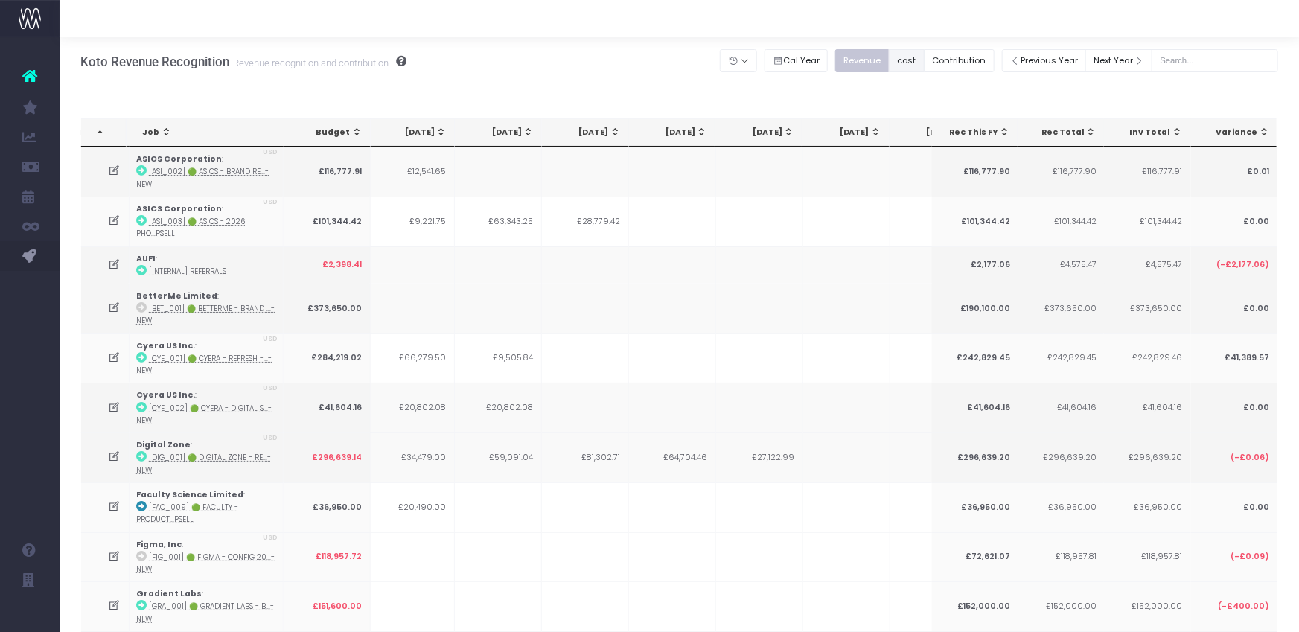
click at [924, 62] on button "cost" at bounding box center [907, 60] width 36 height 23
